Goal: Task Accomplishment & Management: Manage account settings

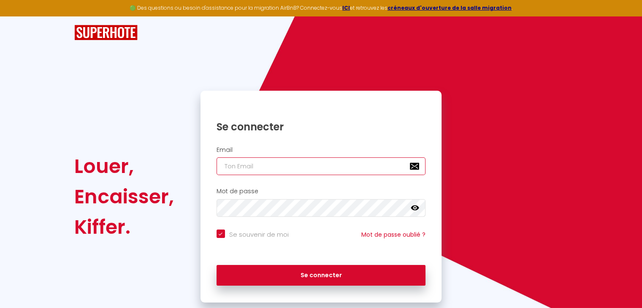
click at [236, 165] on input "email" at bounding box center [321, 166] width 209 height 18
type input "a"
checkbox input "true"
type input "av"
checkbox input "true"
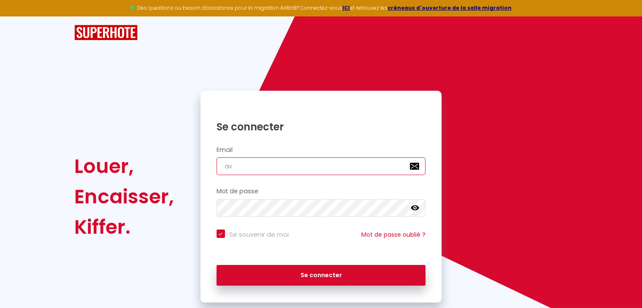
type input "ave"
checkbox input "true"
type input "aves"
checkbox input "true"
type input "avesn"
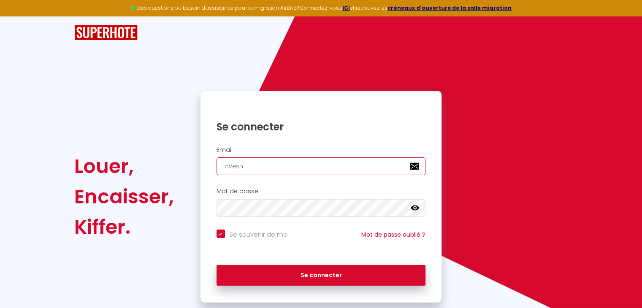
checkbox input "true"
type input "avesne"
checkbox input "true"
type input "avesnes"
checkbox input "true"
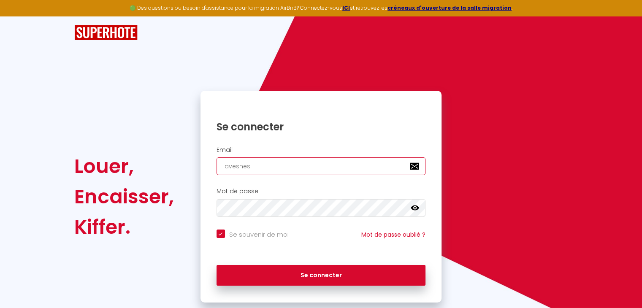
type input "avesness"
checkbox input "true"
type input "avesnessu"
checkbox input "true"
type input "avesnessur"
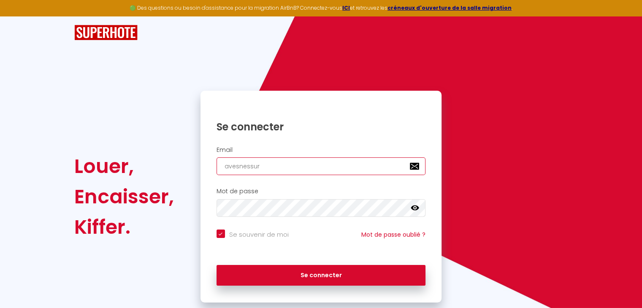
checkbox input "true"
type input "avesnessurh"
checkbox input "true"
type input "avesnessurhe"
checkbox input "true"
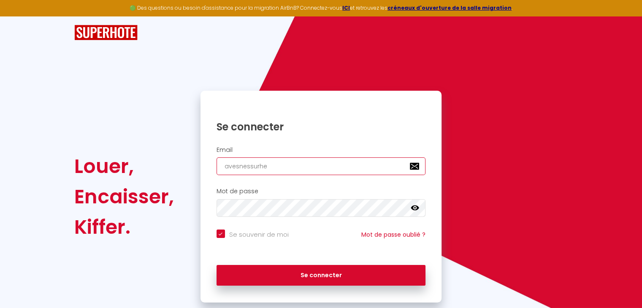
type input "avesnessurhel"
checkbox input "true"
type input "avesnessurhelp"
checkbox input "true"
type input "avesnessurhelpe"
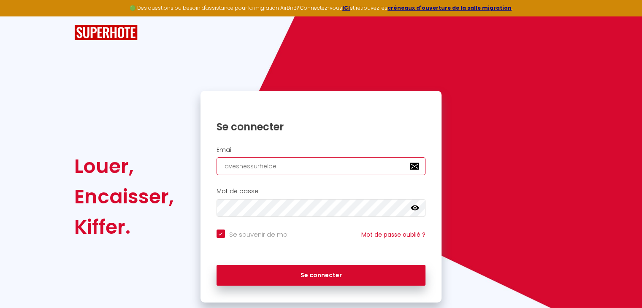
checkbox input "true"
type input "avesnessurhelpe@"
checkbox input "true"
type input "avesnessurhelpe@o"
checkbox input "true"
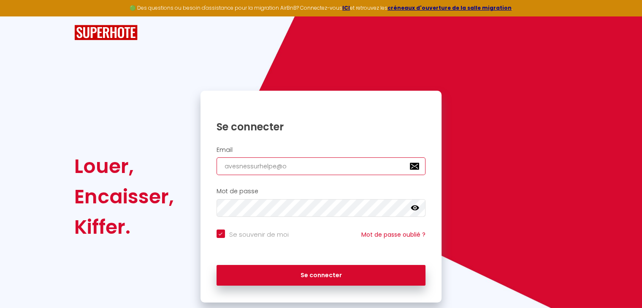
type input "avesnessurhelpe@o2"
checkbox input "true"
type input "avesnessurhelpe@o2."
checkbox input "true"
type input "avesnessurhelpe@o2.f"
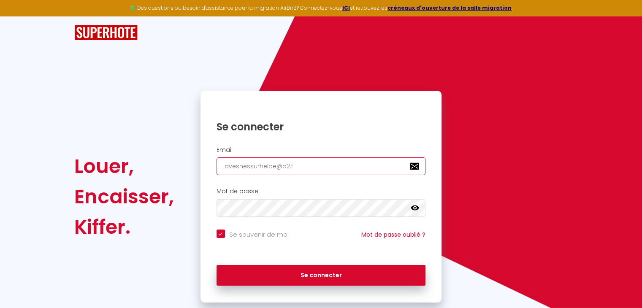
checkbox input "true"
type input "[EMAIL_ADDRESS][DOMAIN_NAME]"
checkbox input "true"
type input "[EMAIL_ADDRESS][DOMAIN_NAME]"
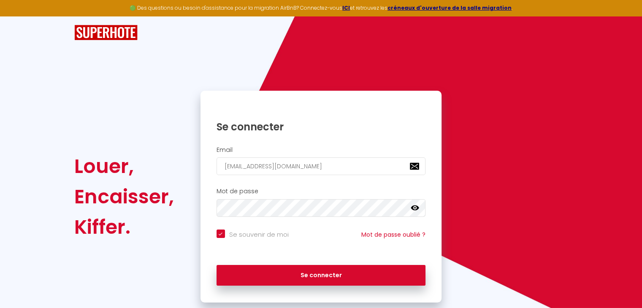
click at [417, 209] on icon at bounding box center [415, 208] width 8 height 5
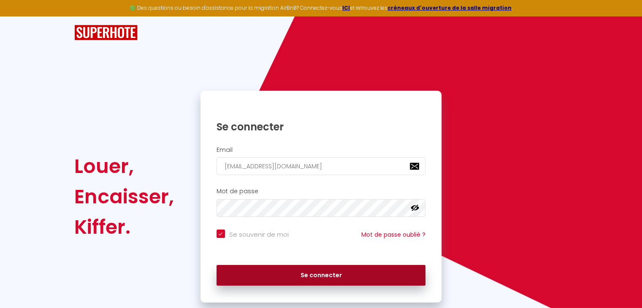
click at [353, 273] on button "Se connecter" at bounding box center [321, 275] width 209 height 21
checkbox input "true"
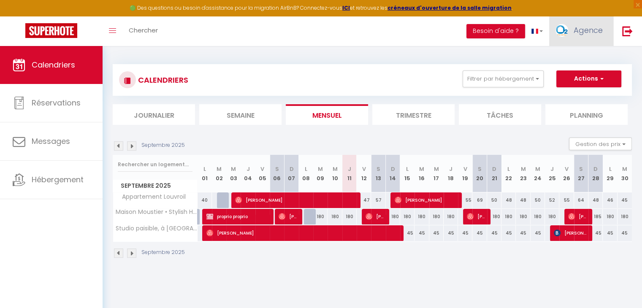
click at [582, 36] on link "Agence" at bounding box center [581, 31] width 64 height 30
click at [412, 58] on div "CALENDRIERS Filtrer par hébergement Tous Appartement Louvroil Maison Moustier •…" at bounding box center [372, 161] width 519 height 211
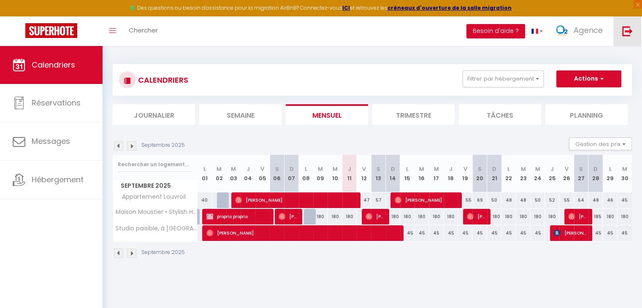
click at [629, 32] on img at bounding box center [627, 31] width 11 height 11
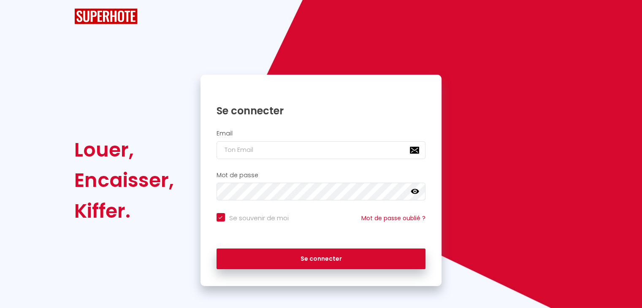
checkbox input "true"
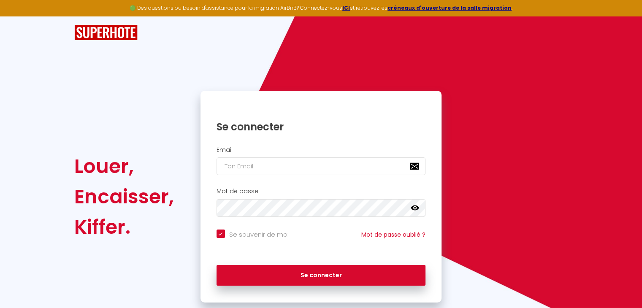
scroll to position [19, 0]
